Goal: Task Accomplishment & Management: Use online tool/utility

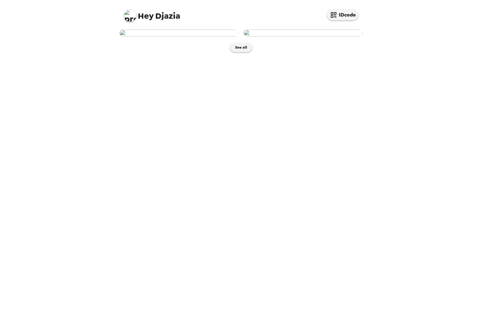
click at [191, 37] on img at bounding box center [179, 33] width 119 height 7
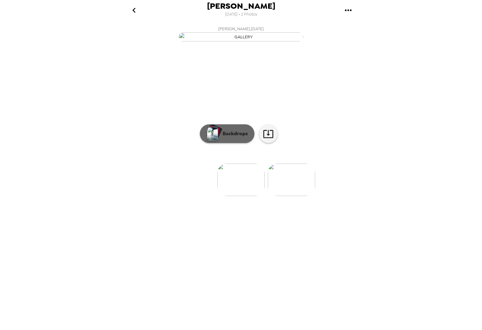
click at [242, 138] on p "Backdrops" at bounding box center [234, 133] width 28 height 7
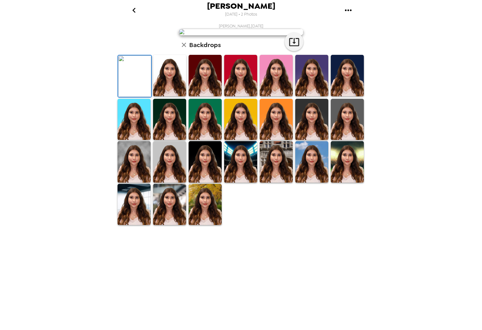
scroll to position [44, 0]
click at [139, 183] on img at bounding box center [134, 161] width 33 height 41
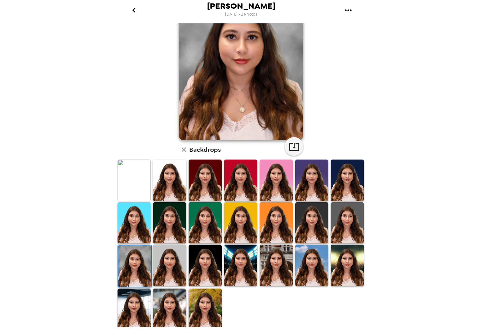
scroll to position [0, 0]
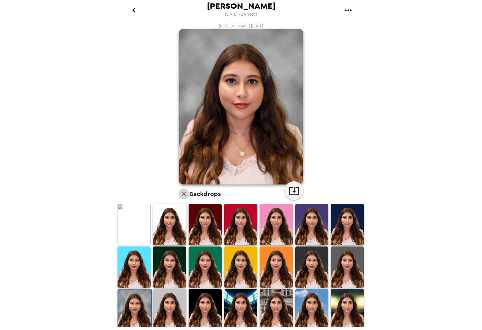
click at [184, 194] on icon "button" at bounding box center [183, 193] width 7 height 7
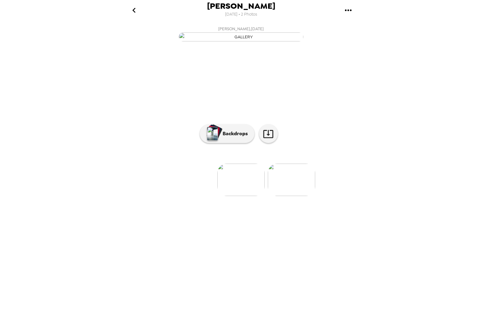
click at [281, 196] on img at bounding box center [291, 180] width 47 height 32
click at [217, 196] on ul at bounding box center [241, 180] width 250 height 32
click at [207, 196] on img at bounding box center [191, 180] width 47 height 32
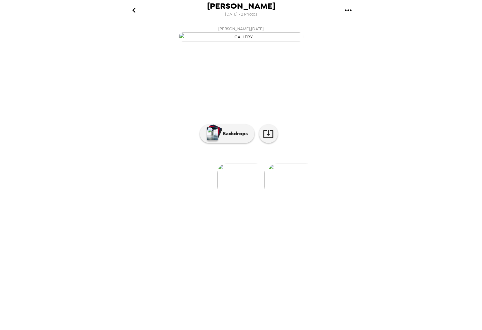
click at [292, 196] on img at bounding box center [291, 180] width 47 height 32
click at [202, 196] on img at bounding box center [191, 180] width 47 height 32
click at [281, 196] on img at bounding box center [291, 180] width 47 height 32
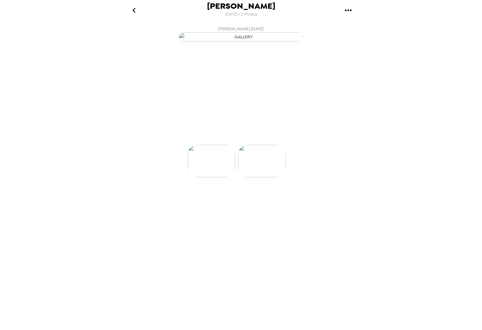
scroll to position [0, 50]
